Goal: Information Seeking & Learning: Learn about a topic

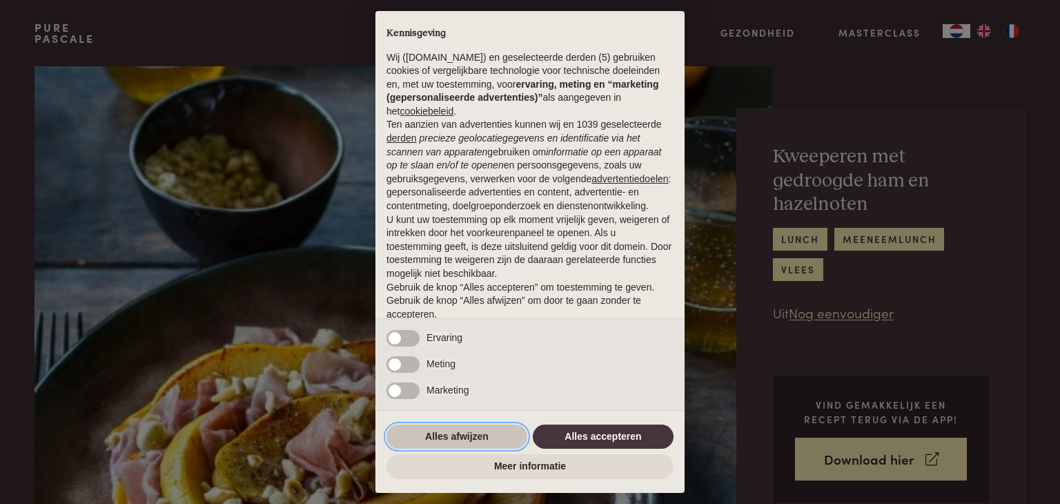
click at [476, 433] on button "Alles afwijzen" at bounding box center [456, 436] width 141 height 25
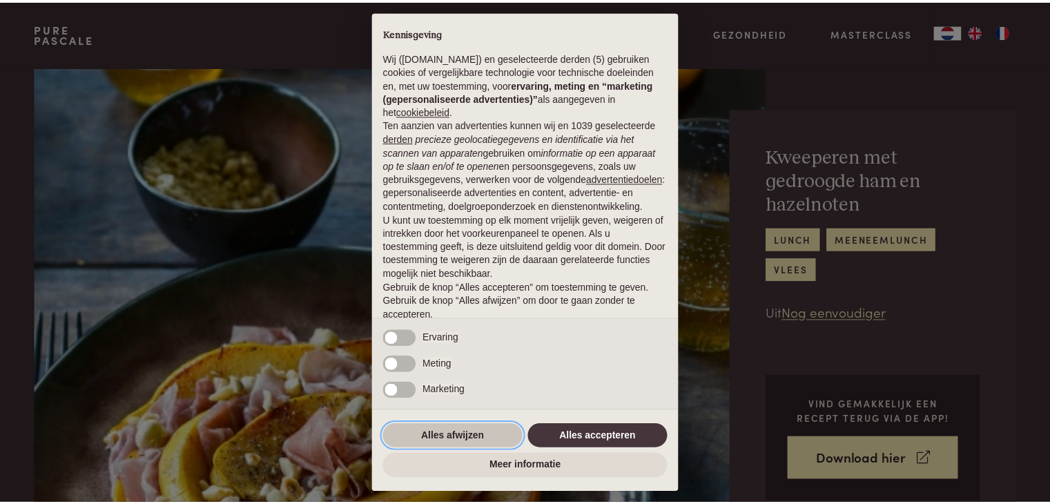
scroll to position [51, 0]
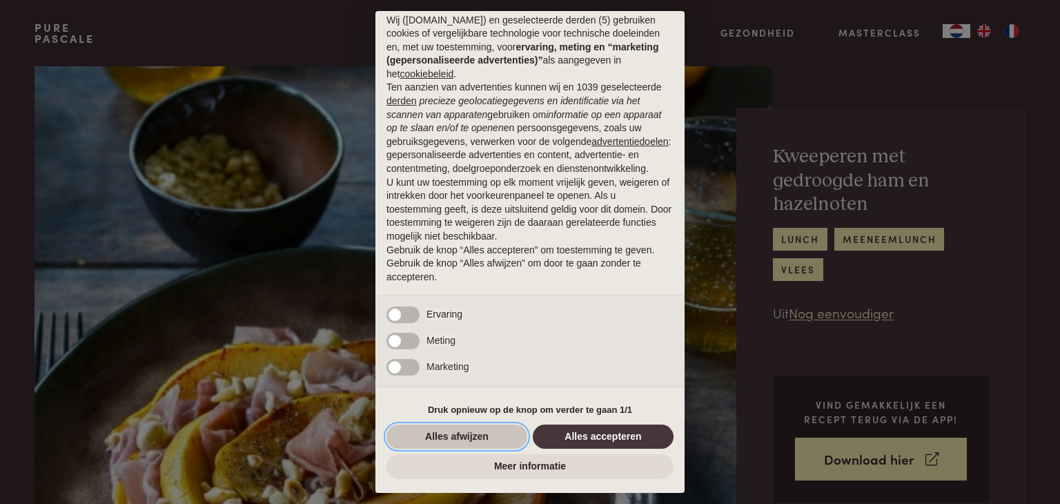
click at [455, 430] on button "Alles afwijzen" at bounding box center [456, 436] width 141 height 25
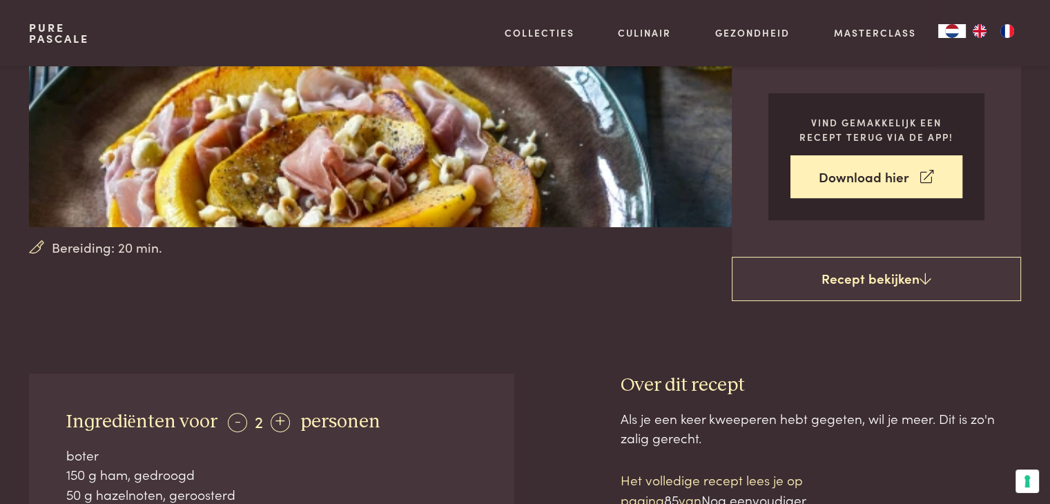
scroll to position [276, 0]
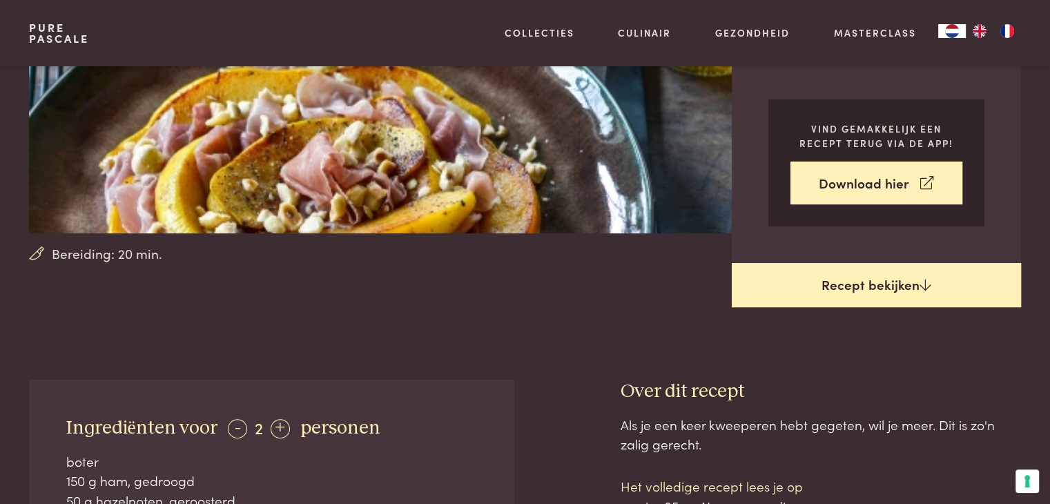
click at [914, 277] on link "Recept bekijken" at bounding box center [876, 285] width 289 height 44
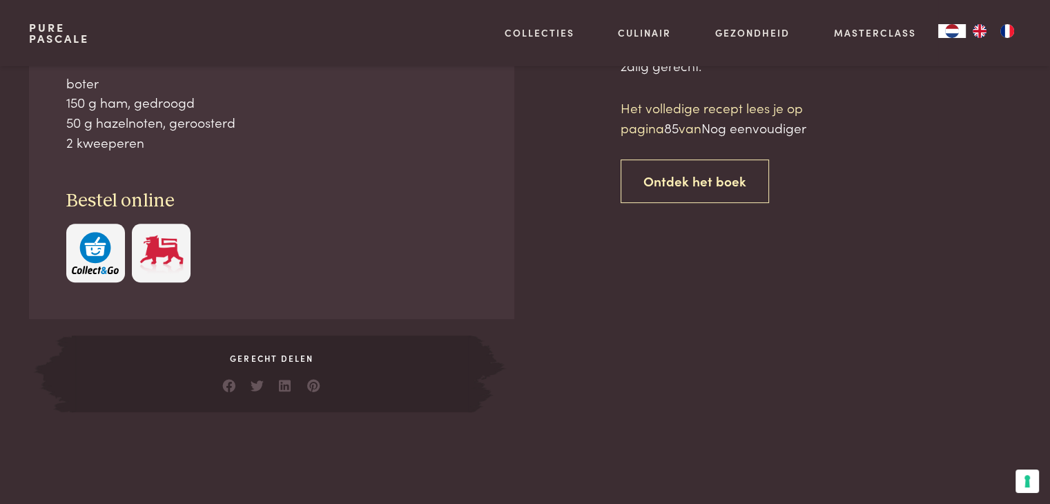
scroll to position [654, 0]
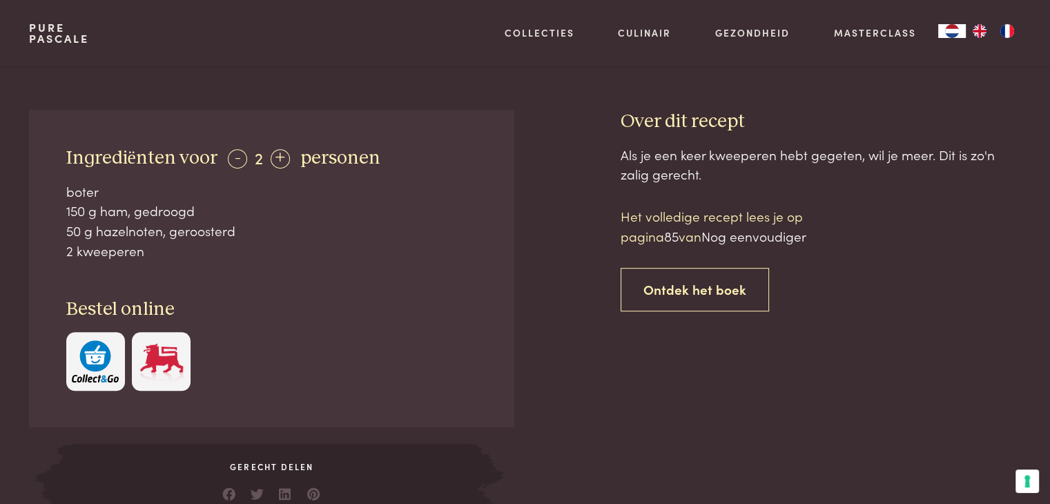
scroll to position [309, 0]
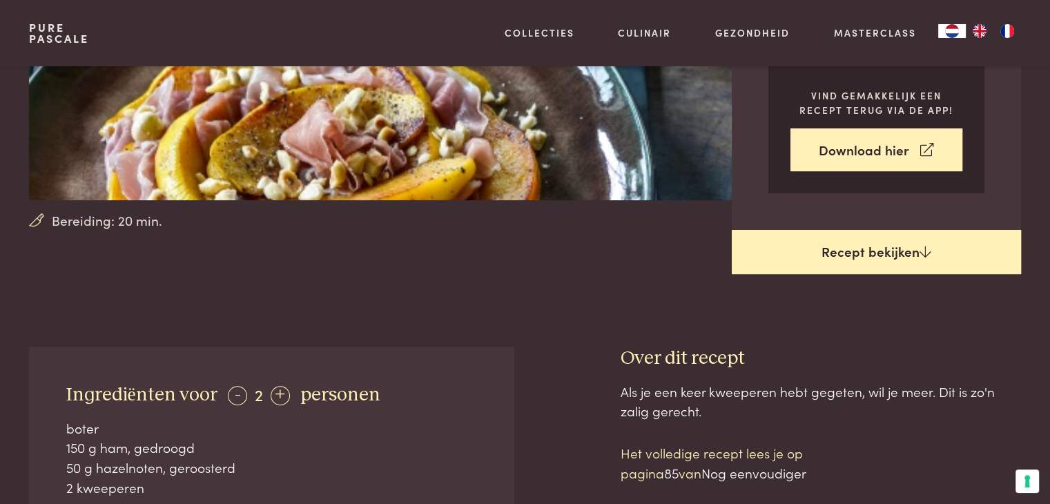
click at [898, 241] on link "Recept bekijken" at bounding box center [876, 252] width 289 height 44
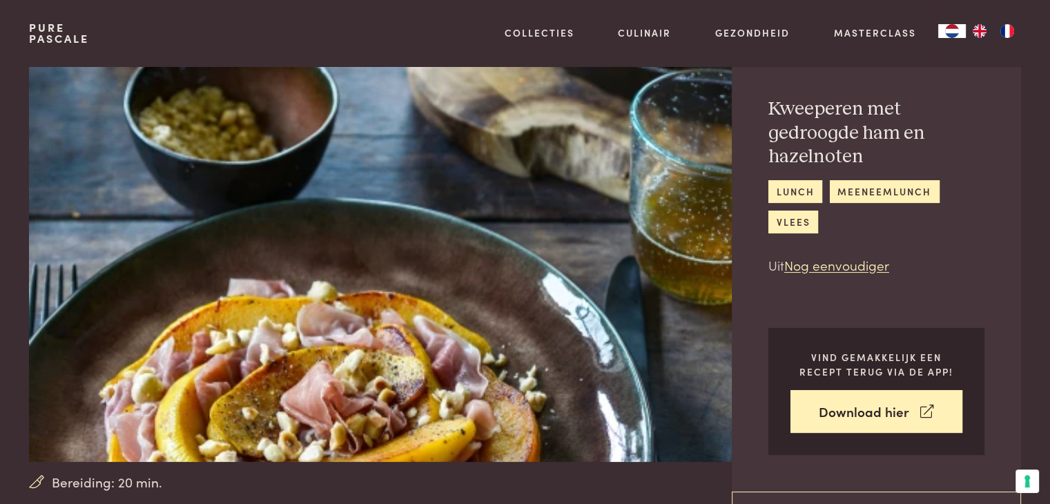
scroll to position [33, 0]
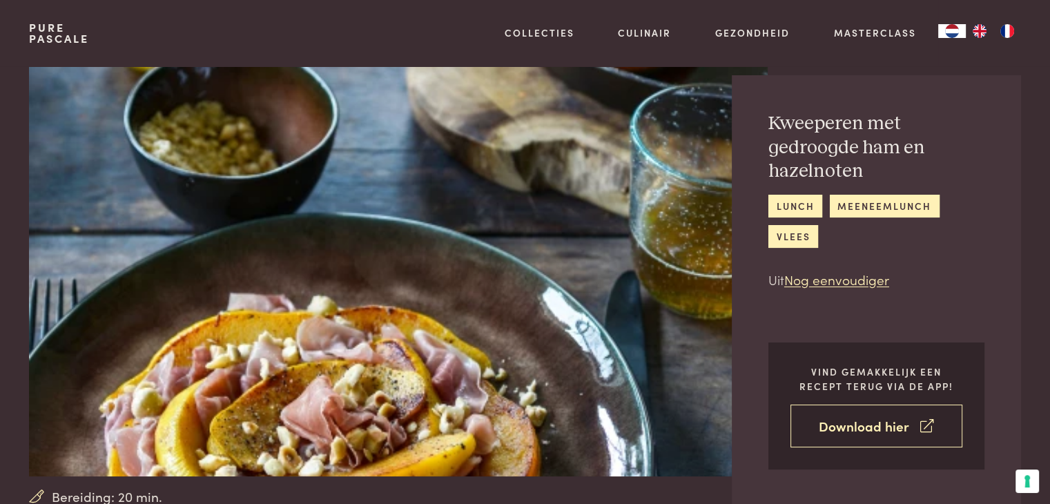
click at [872, 420] on link "Download hier" at bounding box center [876, 425] width 172 height 43
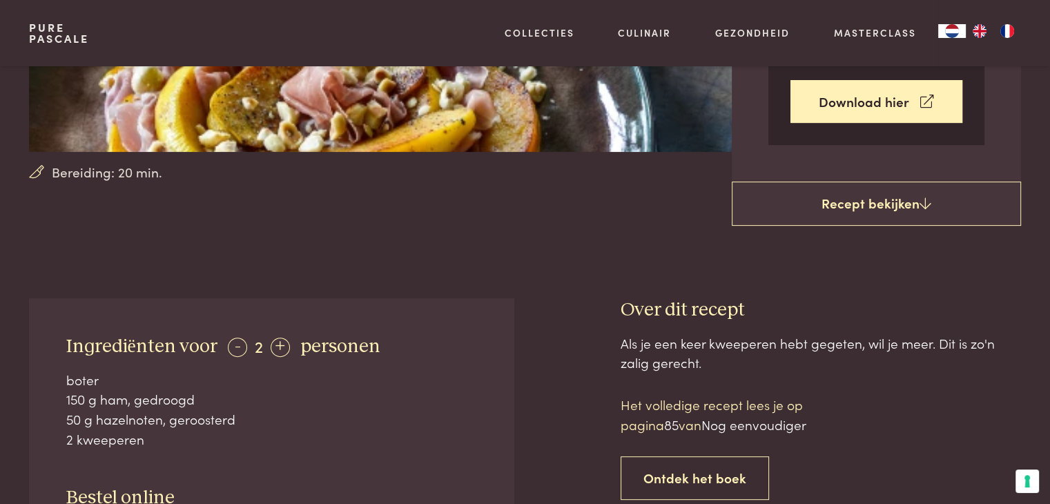
scroll to position [483, 0]
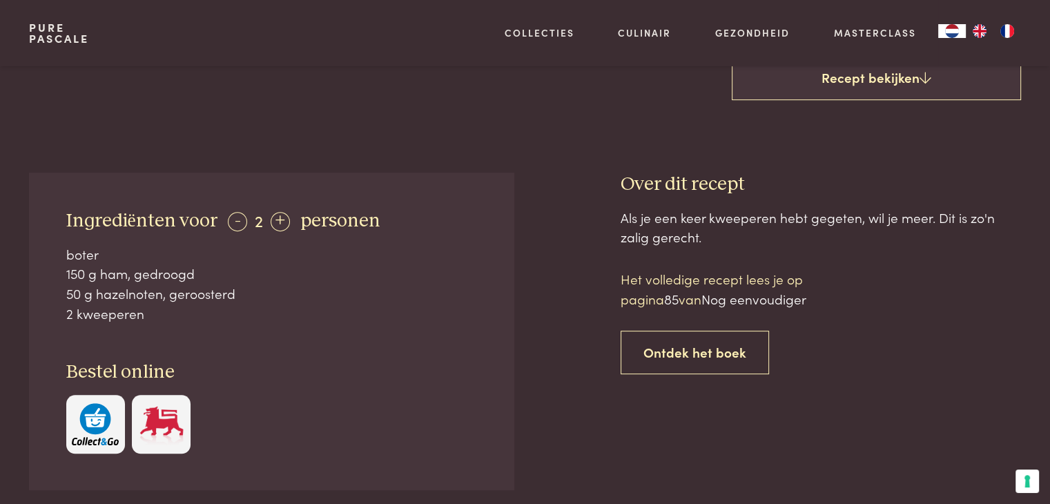
click at [663, 306] on p "Het volledige recept lees je op pagina 85 van Nog eenvoudiger" at bounding box center [737, 288] width 235 height 39
click at [758, 302] on span "Nog eenvoudiger" at bounding box center [753, 298] width 105 height 19
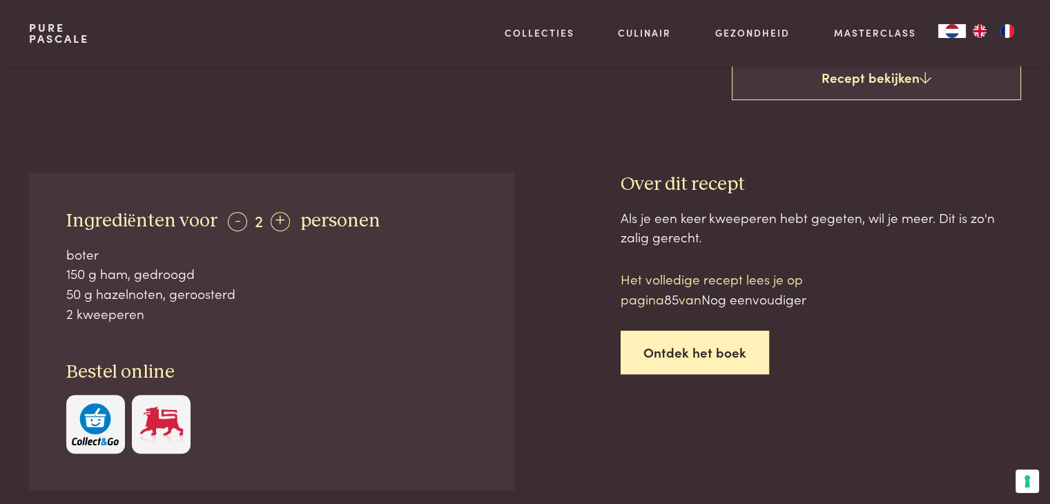
click at [685, 356] on link "Ontdek het boek" at bounding box center [694, 352] width 148 height 43
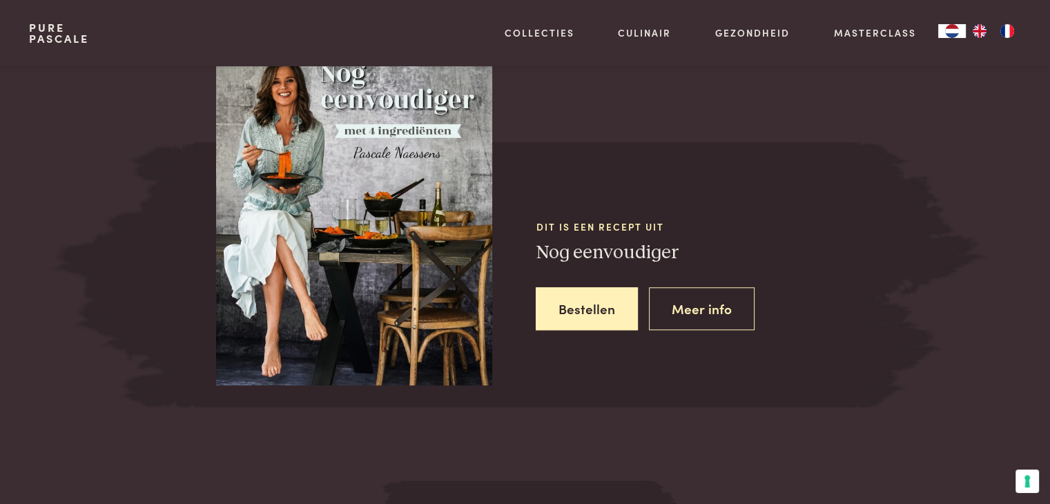
scroll to position [1212, 0]
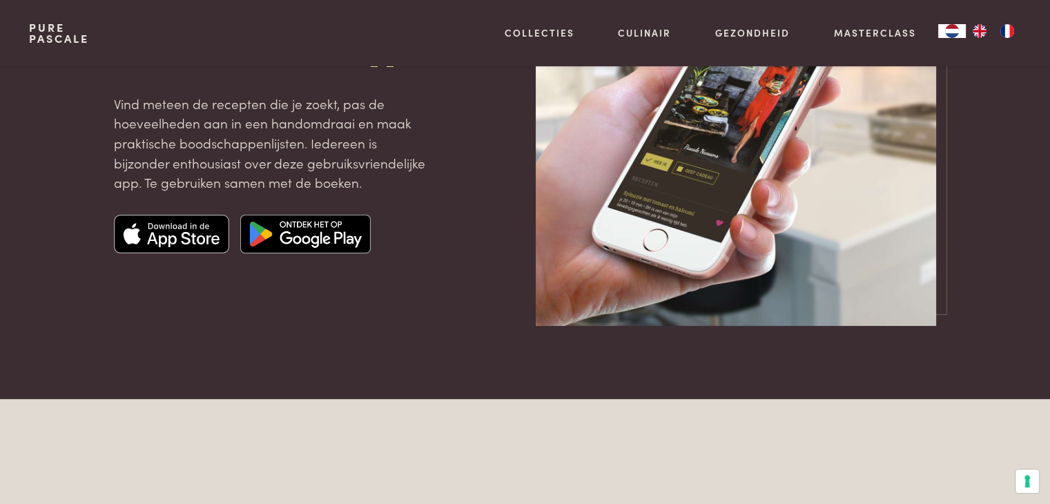
scroll to position [276, 0]
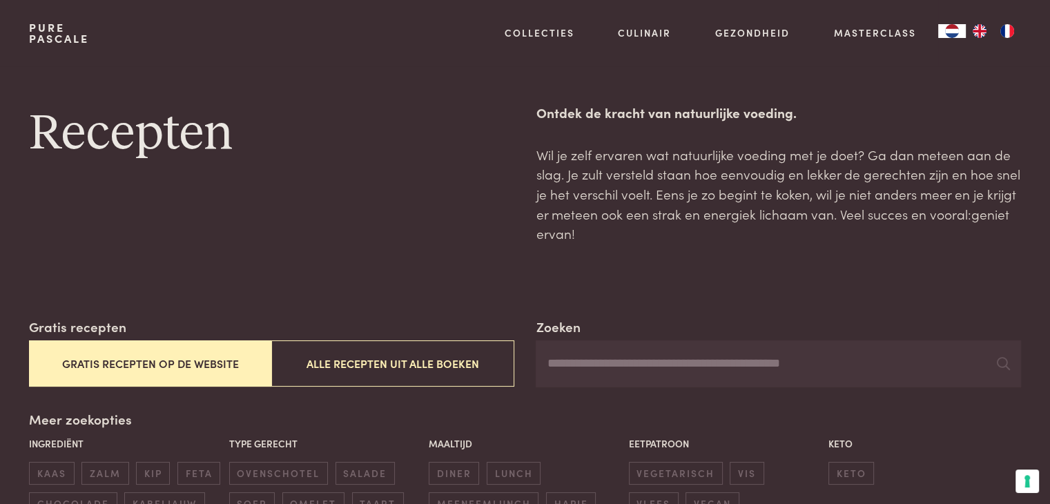
click at [206, 360] on button "Gratis recepten op de website" at bounding box center [150, 363] width 242 height 46
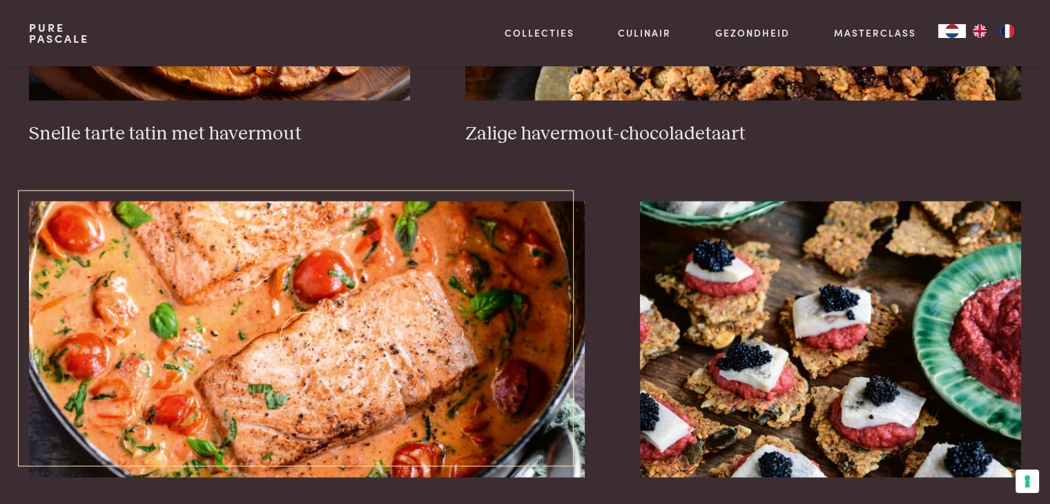
scroll to position [2594, 0]
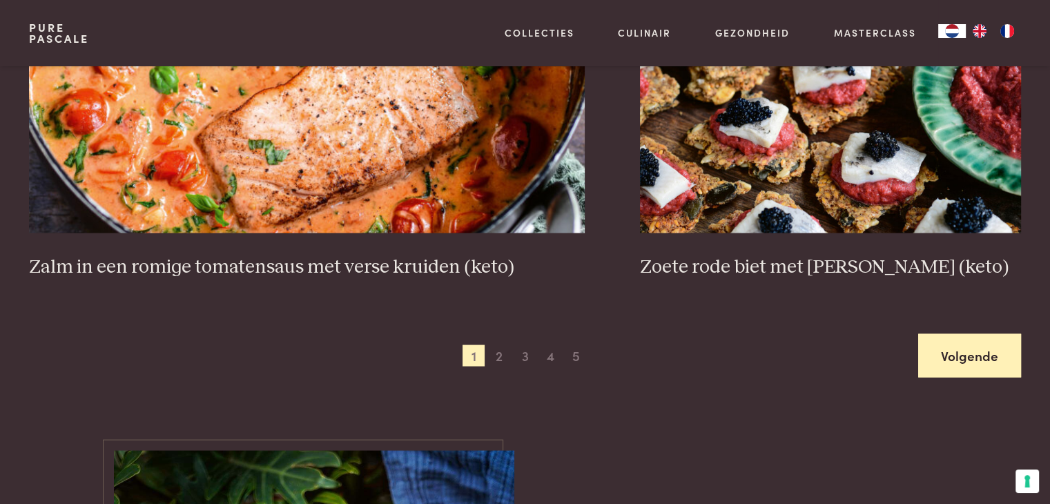
click at [986, 354] on link "Volgende" at bounding box center [969, 354] width 103 height 43
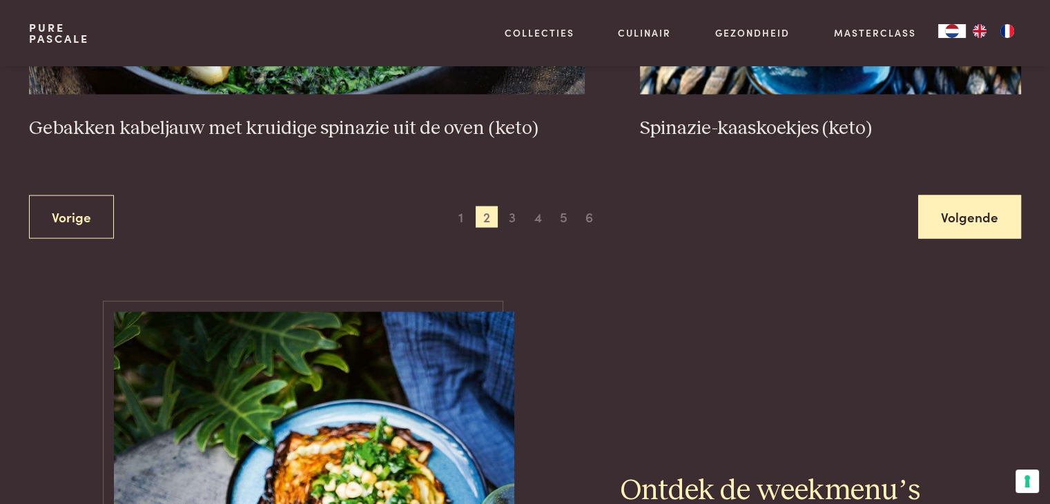
click at [955, 205] on link "Volgende" at bounding box center [969, 216] width 103 height 43
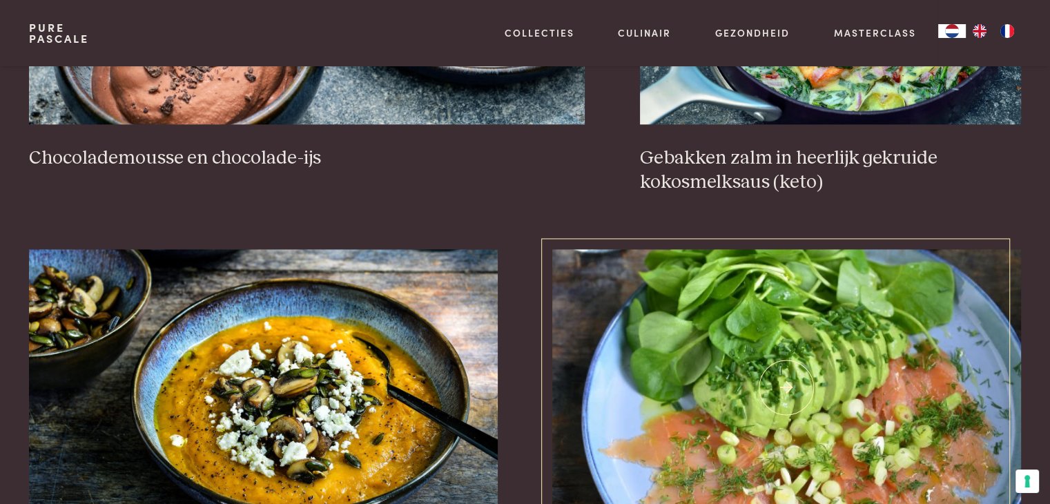
scroll to position [1766, 0]
